Goal: Subscribe to service/newsletter

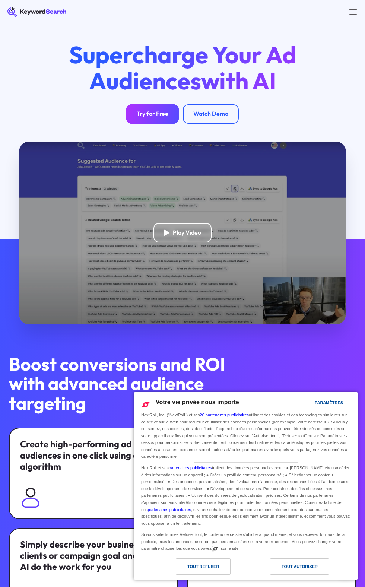
click at [153, 111] on div "Try for Free" at bounding box center [153, 113] width 32 height 7
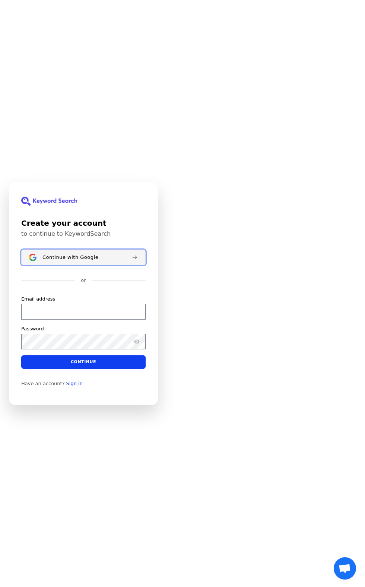
click at [112, 260] on div "Continue with Google" at bounding box center [83, 257] width 83 height 6
